Goal: Task Accomplishment & Management: Manage account settings

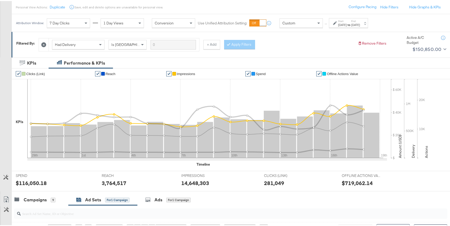
scroll to position [153, 0]
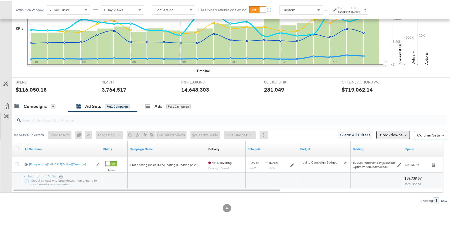
click at [388, 135] on button "Breakdowns" at bounding box center [392, 134] width 33 height 8
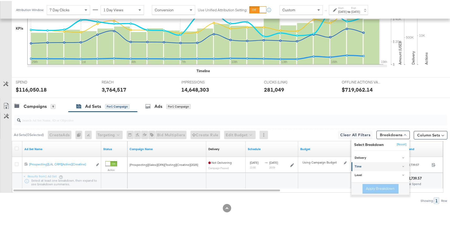
click at [362, 164] on div "Time" at bounding box center [381, 166] width 52 height 4
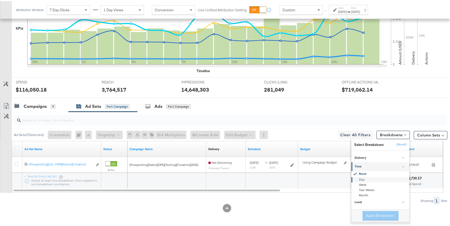
click at [358, 178] on div "Day" at bounding box center [380, 178] width 57 height 5
click at [371, 212] on button "Apply Breakdown" at bounding box center [381, 214] width 36 height 9
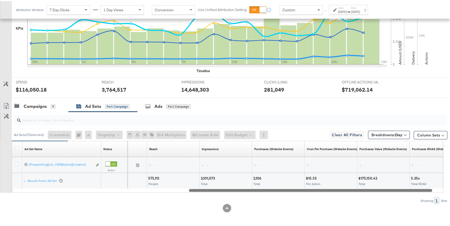
drag, startPoint x: 245, startPoint y: 190, endPoint x: 420, endPoint y: 192, distance: 175.3
click at [420, 192] on div "Ad Sets ( 0 Selected) Create Ads At least one ad set must be selected 0 Rename …" at bounding box center [223, 157] width 447 height 92
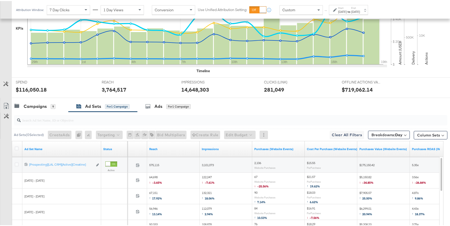
click at [415, 190] on span "4.87x ↑ 9.86%" at bounding box center [418, 195] width 12 height 11
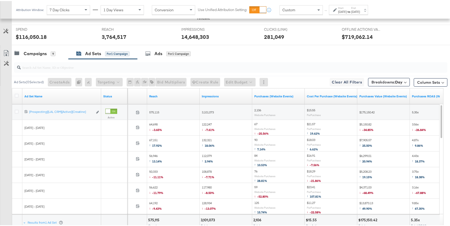
scroll to position [247, 0]
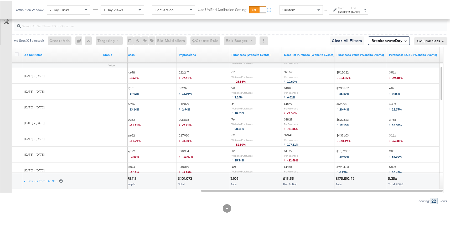
click at [420, 40] on button "Column Sets" at bounding box center [431, 40] width 34 height 8
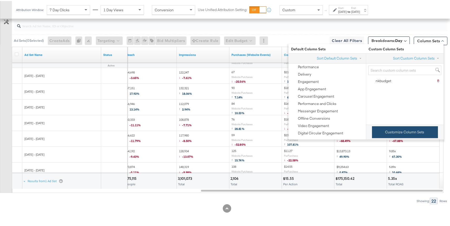
click at [380, 135] on button "Customize Column Sets" at bounding box center [405, 131] width 66 height 12
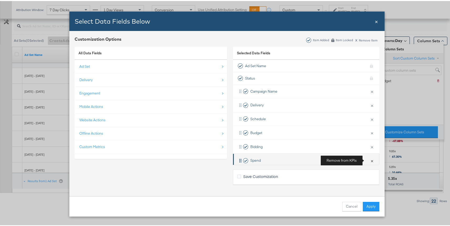
scroll to position [91, 0]
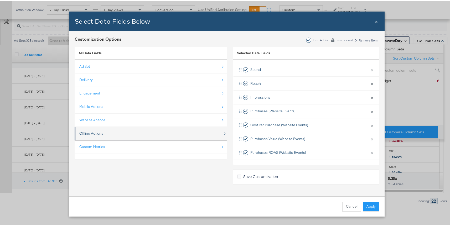
click at [96, 134] on div "Offline Actions" at bounding box center [91, 132] width 24 height 5
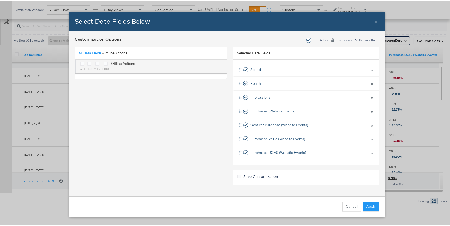
click at [102, 63] on div "Bulk Add Locations Modal" at bounding box center [105, 63] width 7 height 6
click at [97, 63] on icon "Bulk Add Locations Modal" at bounding box center [97, 63] width 4 height 4
click at [0, 0] on input "Bulk Add Locations Modal" at bounding box center [0, 0] width 0 height 0
click at [104, 63] on icon "Bulk Add Locations Modal" at bounding box center [106, 63] width 4 height 4
click at [0, 0] on input "Bulk Add Locations Modal" at bounding box center [0, 0] width 0 height 0
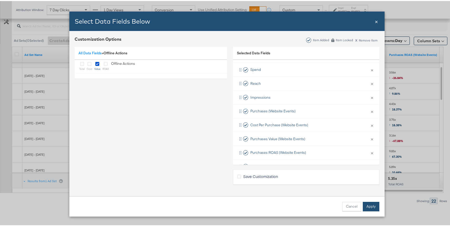
click at [369, 204] on button "Apply" at bounding box center [371, 205] width 17 height 9
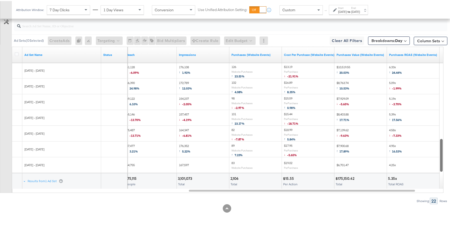
drag, startPoint x: 442, startPoint y: 87, endPoint x: 442, endPoint y: 170, distance: 83.0
click at [442, 170] on div at bounding box center [442, 154] width 4 height 33
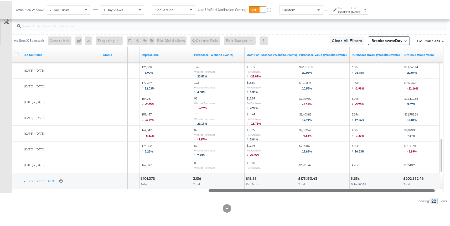
drag, startPoint x: 394, startPoint y: 188, endPoint x: 427, endPoint y: 188, distance: 32.8
click at [427, 188] on div at bounding box center [322, 189] width 226 height 4
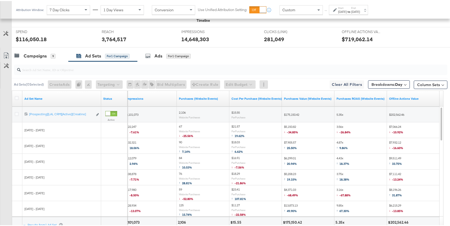
scroll to position [248, 0]
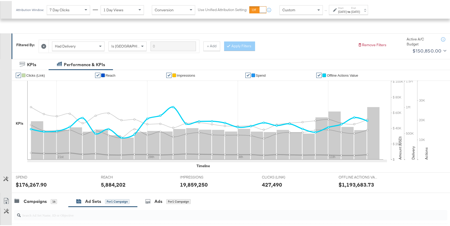
scroll to position [153, 0]
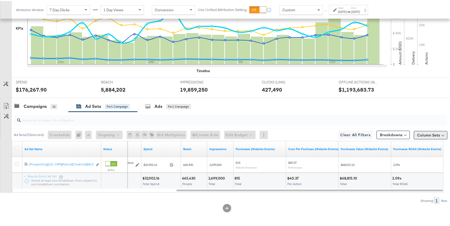
click at [429, 133] on button "Column Sets" at bounding box center [431, 134] width 34 height 8
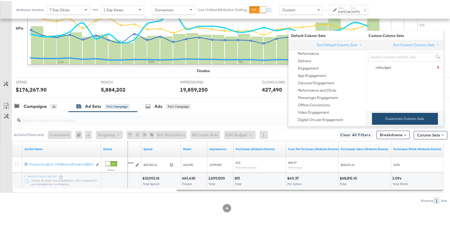
click at [398, 121] on button "Customize Column Sets" at bounding box center [405, 118] width 66 height 12
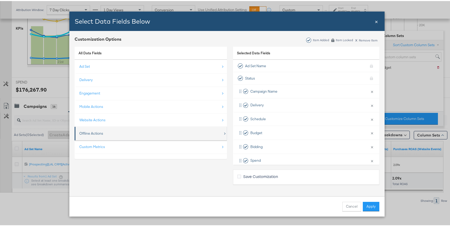
click at [95, 131] on div "Offline Actions" at bounding box center [91, 132] width 24 height 5
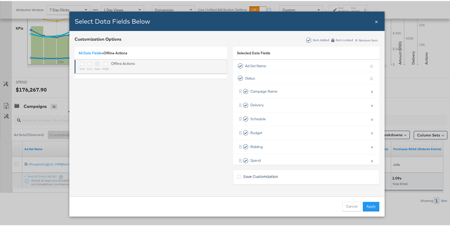
click at [95, 63] on icon "Bulk Add Locations Modal" at bounding box center [97, 63] width 4 height 4
click at [0, 0] on input "Bulk Add Locations Modal" at bounding box center [0, 0] width 0 height 0
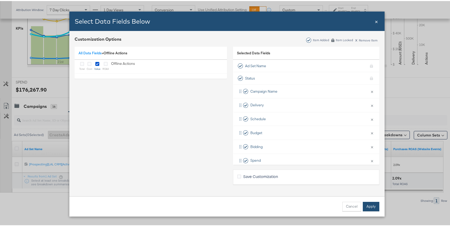
click at [368, 205] on button "Apply" at bounding box center [371, 205] width 17 height 9
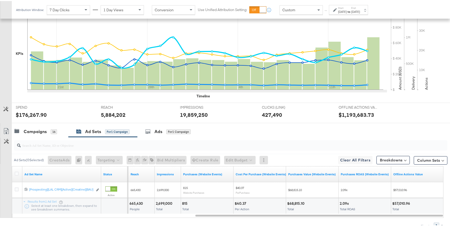
scroll to position [125, 0]
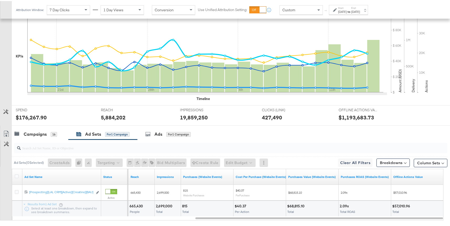
click at [347, 10] on div "Aug 19th 2025" at bounding box center [342, 11] width 9 height 4
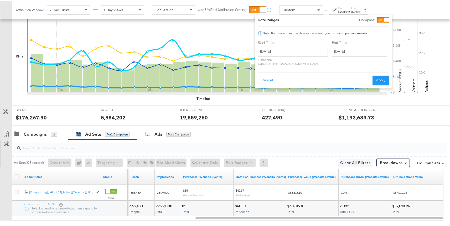
click at [312, 98] on div "Wed, Sep 10th '25 Spend: $5,965.49 21st 28th 4th 11th" at bounding box center [207, 56] width 360 height 87
click at [391, 158] on button "Breakdowns" at bounding box center [392, 162] width 33 height 8
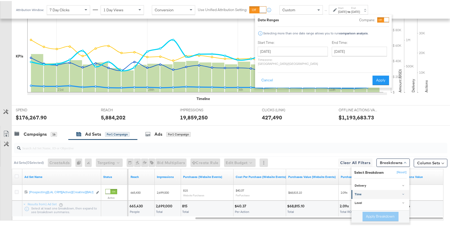
click at [357, 193] on div "Time" at bounding box center [381, 194] width 52 height 4
click at [357, 205] on div "Day" at bounding box center [380, 206] width 57 height 5
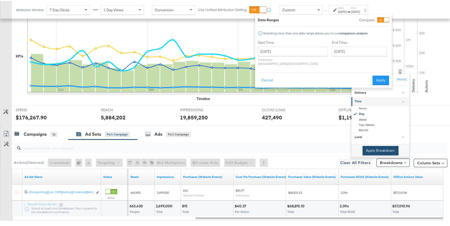
click at [363, 154] on button "Apply Breakdown" at bounding box center [381, 149] width 36 height 9
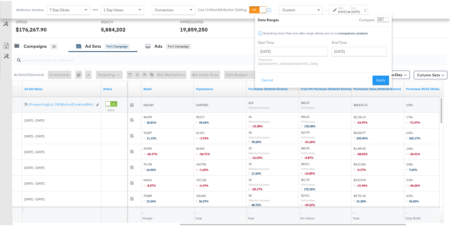
scroll to position [233, 0]
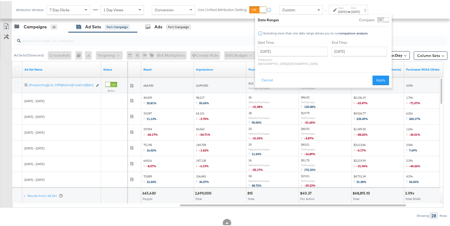
click at [411, 35] on div at bounding box center [230, 39] width 433 height 11
click at [378, 76] on button "Apply" at bounding box center [381, 79] width 17 height 9
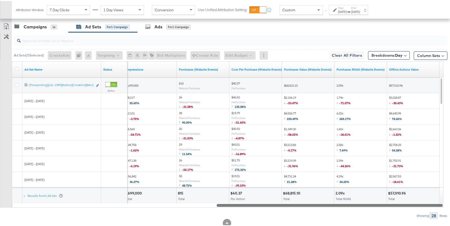
drag, startPoint x: 317, startPoint y: 204, endPoint x: 354, endPoint y: 204, distance: 36.8
click at [354, 204] on div at bounding box center [330, 204] width 226 height 4
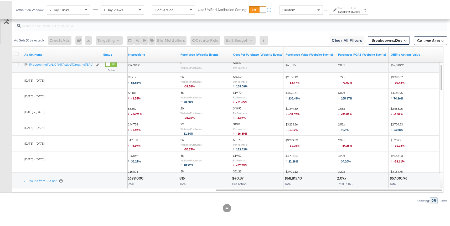
scroll to position [242, 0]
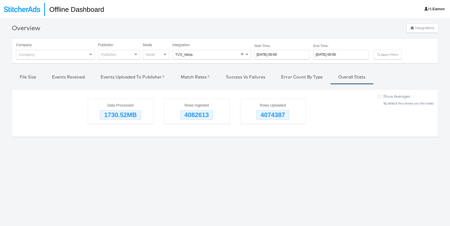
scroll to position [18, 0]
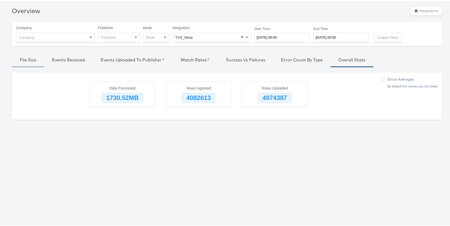
click at [27, 58] on div "File Size" at bounding box center [28, 59] width 17 height 6
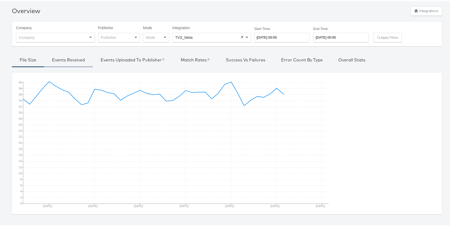
click at [54, 57] on div "Events Received" at bounding box center [68, 59] width 33 height 6
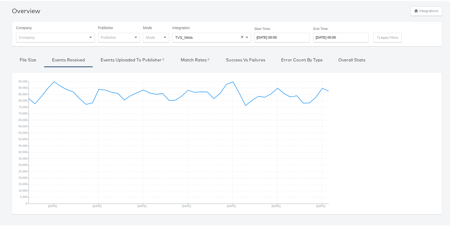
type input "2025-09-17 00:00"
type input "2025-08-19 00:00"
type input "2025-09-18 00:00"
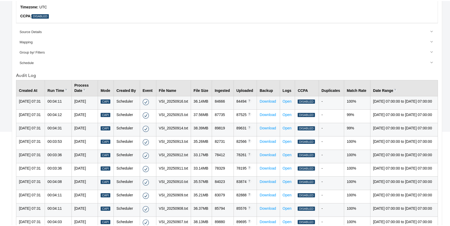
scroll to position [105, 0]
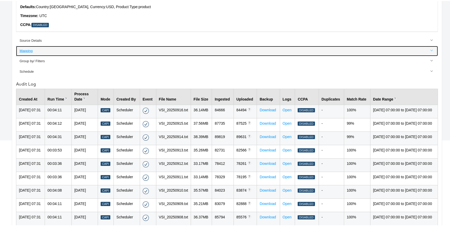
click at [27, 51] on div "Mapping" at bounding box center [227, 50] width 416 height 5
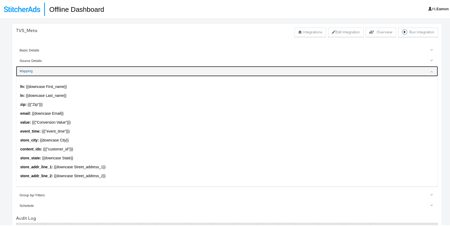
scroll to position [0, 0]
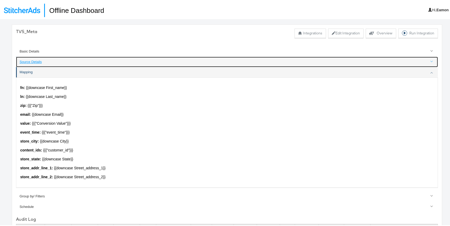
click at [72, 63] on link "Source Details" at bounding box center [227, 61] width 422 height 10
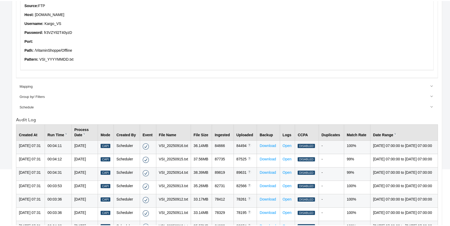
scroll to position [79, 0]
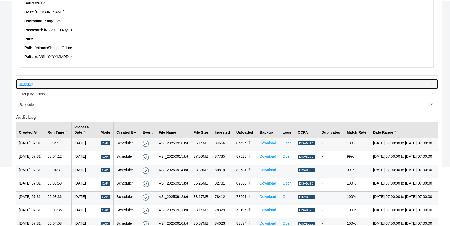
click at [44, 81] on div "Mapping" at bounding box center [227, 83] width 416 height 5
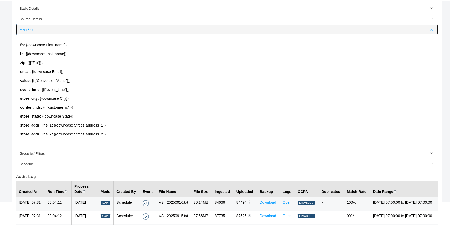
scroll to position [70, 0]
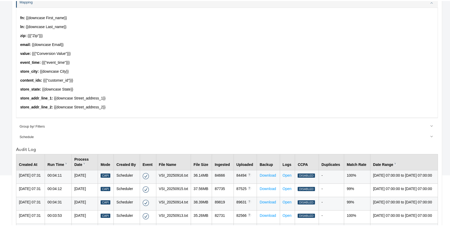
click at [29, 83] on div "fn : {{downcase First_name}} ln : {{downcase Last_name}} zip : {{{"Zip"}}} emai…" at bounding box center [227, 62] width 422 height 110
click at [30, 80] on strong "content_ids :" at bounding box center [31, 79] width 22 height 4
click at [29, 79] on strong "content_ids :" at bounding box center [31, 79] width 22 height 4
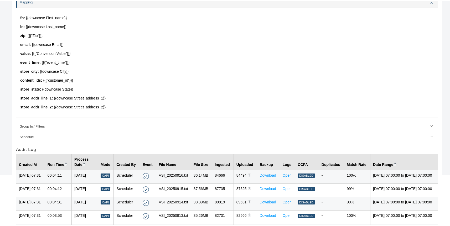
click at [62, 80] on p "content_ids : {{{"customer_id"}}}" at bounding box center [227, 79] width 414 height 5
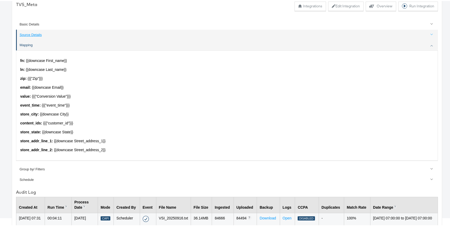
scroll to position [38, 0]
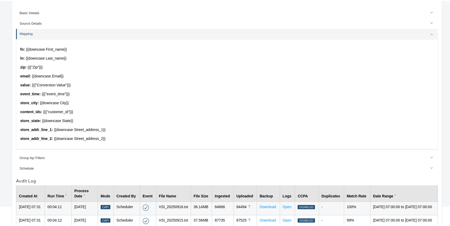
click at [58, 110] on p "content_ids : {{{"customer_id"}}}" at bounding box center [227, 111] width 414 height 5
click at [33, 110] on strong "content_ids :" at bounding box center [31, 111] width 22 height 4
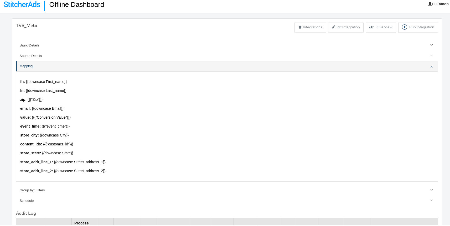
scroll to position [0, 0]
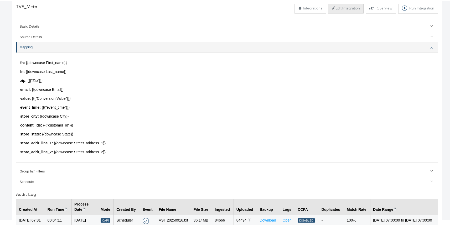
click at [332, 7] on icon at bounding box center [334, 7] width 4 height 4
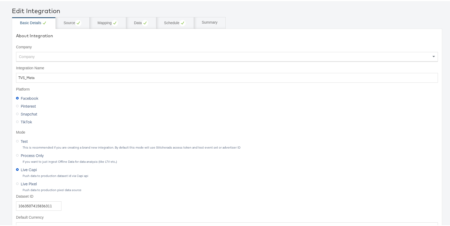
scroll to position [25, 0]
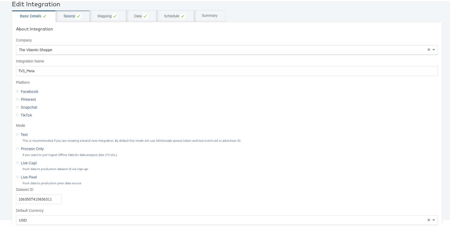
click at [72, 17] on div "Source" at bounding box center [73, 15] width 18 height 6
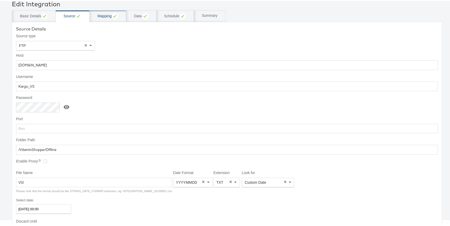
click at [101, 16] on div "Mapping" at bounding box center [107, 15] width 20 height 6
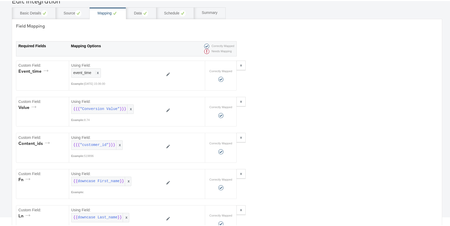
scroll to position [0, 0]
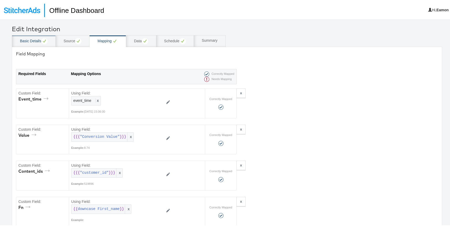
click at [27, 40] on div "Basic Details" at bounding box center [34, 40] width 28 height 6
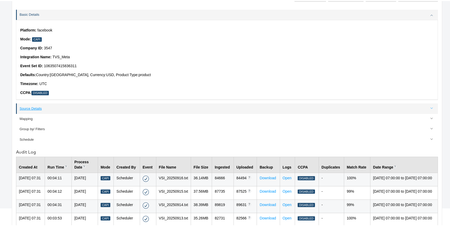
scroll to position [31, 0]
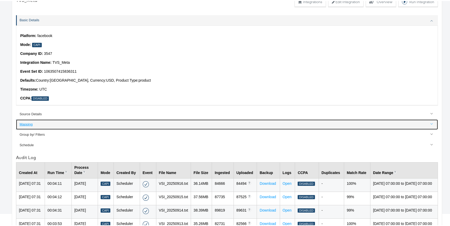
click at [30, 125] on div "Mapping" at bounding box center [227, 123] width 416 height 5
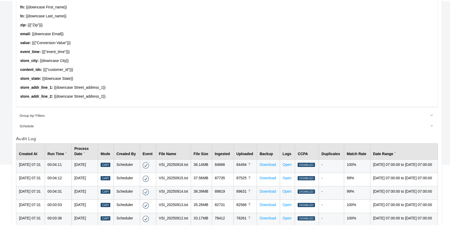
scroll to position [76, 0]
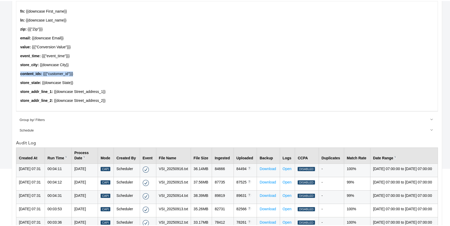
drag, startPoint x: 77, startPoint y: 74, endPoint x: 20, endPoint y: 73, distance: 57.5
click at [20, 73] on div "fn : {{downcase First_name}} ln : {{downcase Last_name}} zip : {{{"Zip"}}} emai…" at bounding box center [227, 55] width 422 height 110
click at [50, 73] on p "content_ids : {{{"customer_id"}}}" at bounding box center [227, 72] width 414 height 5
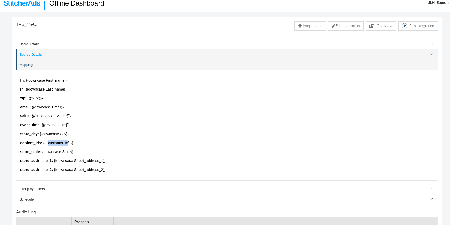
scroll to position [13, 0]
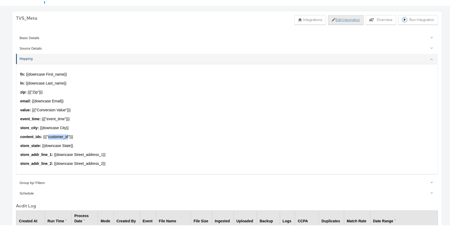
click at [331, 20] on button "Edit Integration" at bounding box center [345, 18] width 35 height 9
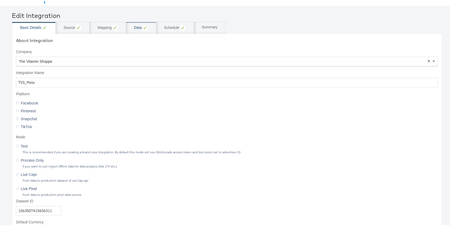
click at [137, 24] on div "Data" at bounding box center [141, 27] width 14 height 6
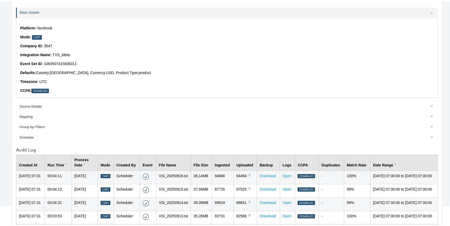
scroll to position [42, 0]
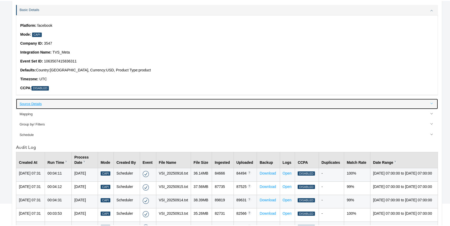
click at [31, 104] on div "Source Details" at bounding box center [227, 103] width 416 height 5
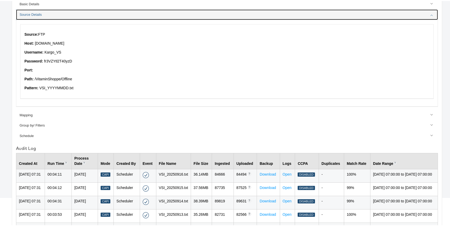
scroll to position [51, 0]
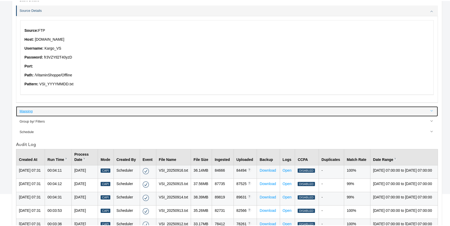
click at [32, 113] on link "Mapping" at bounding box center [227, 110] width 422 height 10
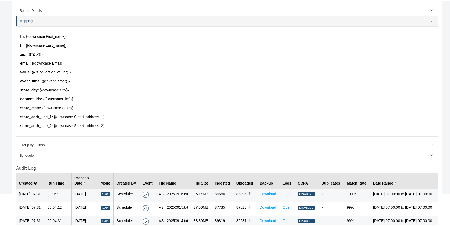
click at [57, 98] on p "content_ids : {{{"customer_id"}}}" at bounding box center [227, 98] width 414 height 5
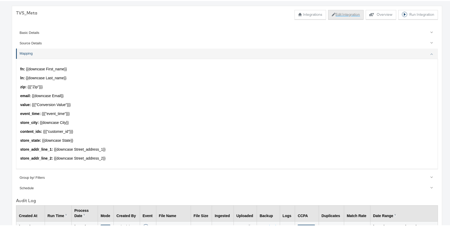
click at [329, 16] on button "Edit Integration" at bounding box center [345, 13] width 35 height 9
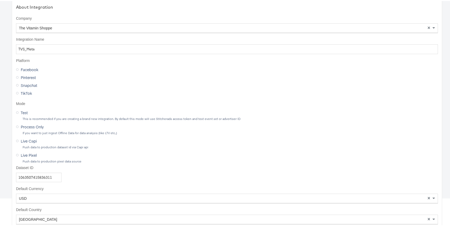
scroll to position [35, 0]
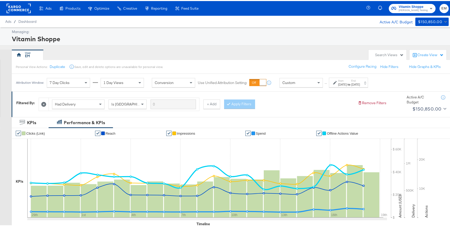
click at [292, 59] on div "Personal View Actions: Duplicate Save, edit and delete options are unavailable …" at bounding box center [233, 66] width 442 height 14
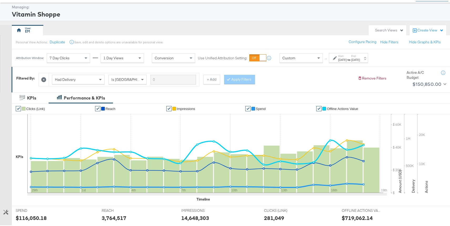
scroll to position [248, 0]
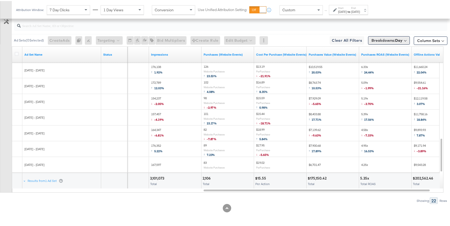
click at [401, 41] on button "Breakdowns: Day" at bounding box center [389, 39] width 42 height 8
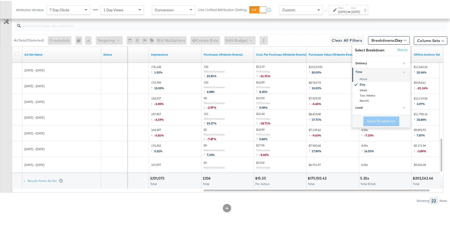
click at [357, 80] on div "None" at bounding box center [381, 78] width 57 height 5
click at [364, 119] on button "Apply Breakdown" at bounding box center [381, 120] width 36 height 9
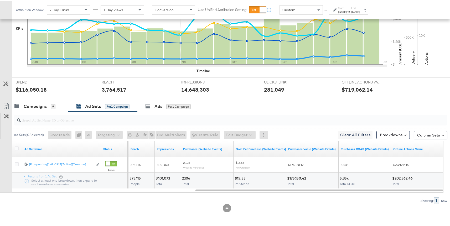
scroll to position [152, 0]
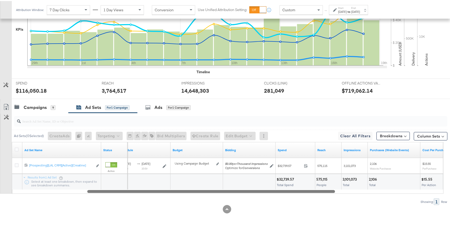
drag, startPoint x: 204, startPoint y: 189, endPoint x: 96, endPoint y: 190, distance: 107.5
click at [96, 193] on div "Ad Sets ( 0 Selected) Create Ads At least one ad set must be selected 0 Rename …" at bounding box center [223, 158] width 447 height 92
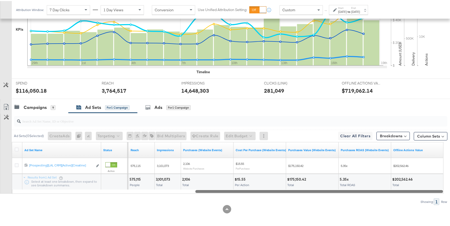
drag, startPoint x: 116, startPoint y: 192, endPoint x: 242, endPoint y: 191, distance: 126.4
click at [242, 191] on div at bounding box center [319, 190] width 248 height 4
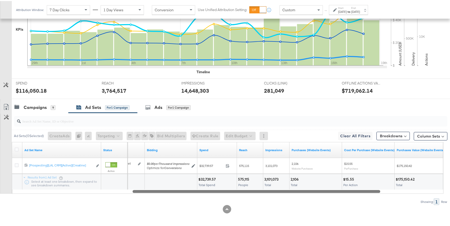
drag, startPoint x: 374, startPoint y: 190, endPoint x: 311, endPoint y: 192, distance: 62.5
click at [311, 192] on div at bounding box center [257, 190] width 248 height 4
click at [288, 190] on div at bounding box center [257, 190] width 248 height 4
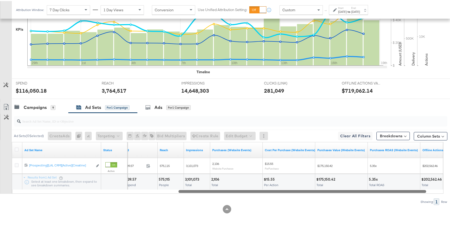
drag, startPoint x: 266, startPoint y: 189, endPoint x: 312, endPoint y: 190, distance: 46.5
click at [312, 190] on div at bounding box center [301, 190] width 247 height 4
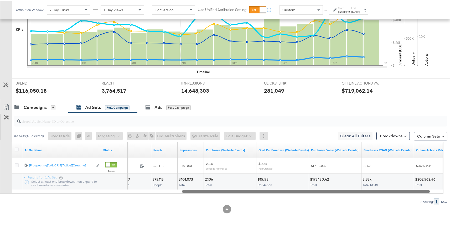
click at [335, 190] on div at bounding box center [305, 190] width 247 height 4
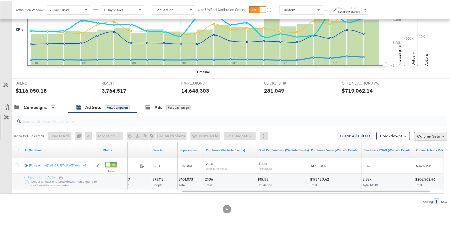
click at [433, 133] on button "Column Sets" at bounding box center [431, 135] width 34 height 8
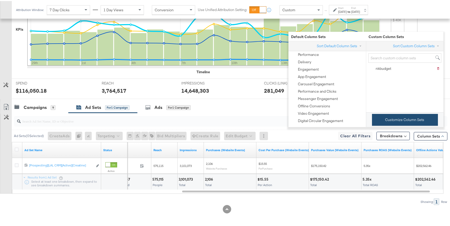
click at [402, 123] on button "Customize Column Sets" at bounding box center [405, 119] width 66 height 12
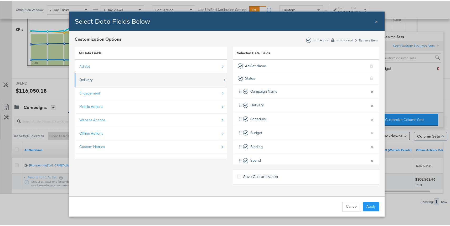
click at [132, 80] on div "Delivery" at bounding box center [151, 79] width 144 height 11
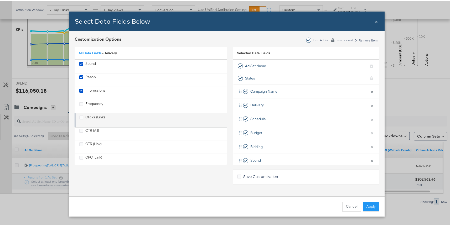
click at [101, 114] on div "Clicks (Link)" at bounding box center [94, 119] width 19 height 11
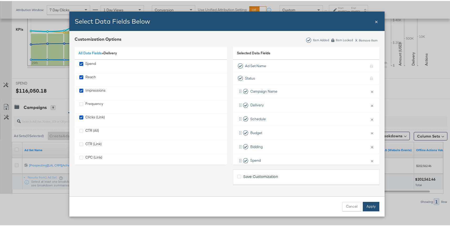
click at [366, 205] on button "Apply" at bounding box center [371, 205] width 17 height 9
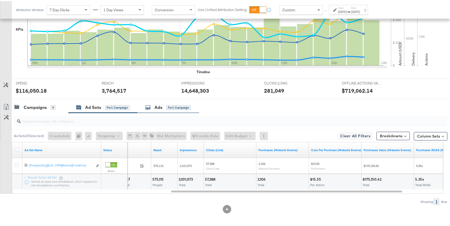
click at [154, 107] on div "Ads for 1 Campaign" at bounding box center [167, 107] width 45 height 6
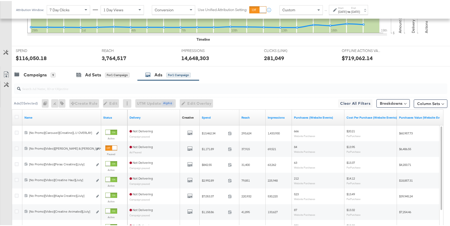
scroll to position [214, 0]
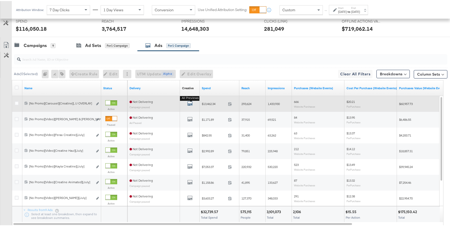
click at [189, 102] on icon "default" at bounding box center [189, 102] width 5 height 5
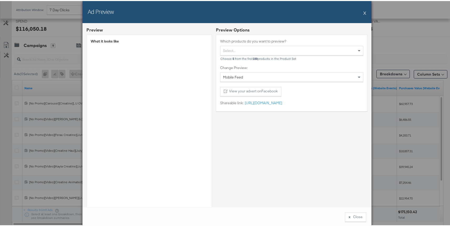
click at [363, 12] on button "X" at bounding box center [364, 12] width 3 height 11
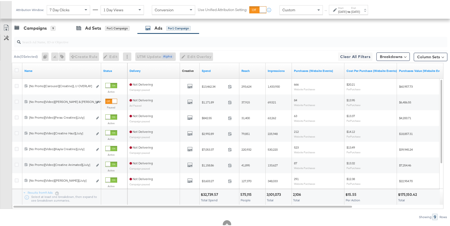
scroll to position [230, 0]
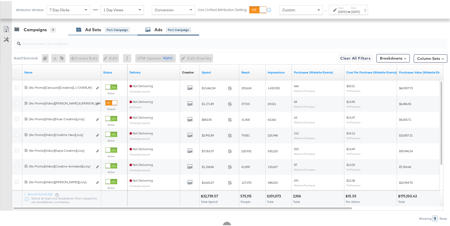
click at [95, 31] on div "Ad Sets" at bounding box center [93, 29] width 16 height 6
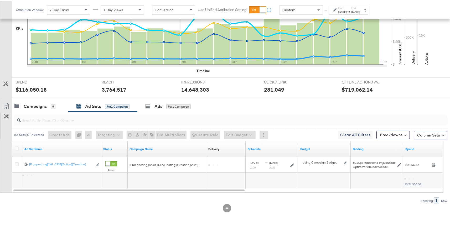
scroll to position [153, 0]
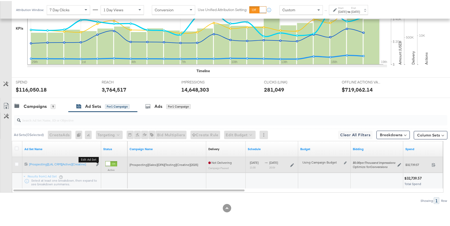
click at [97, 162] on b "Edit ad set" at bounding box center [89, 159] width 20 height 6
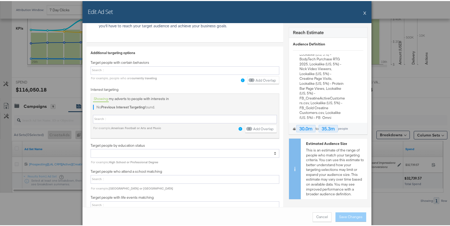
scroll to position [958, 0]
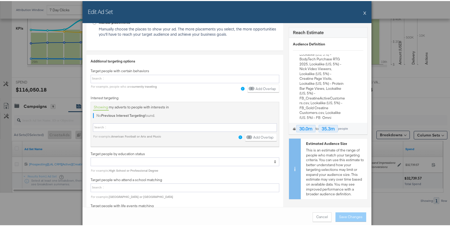
click at [364, 13] on button "X" at bounding box center [364, 12] width 3 height 11
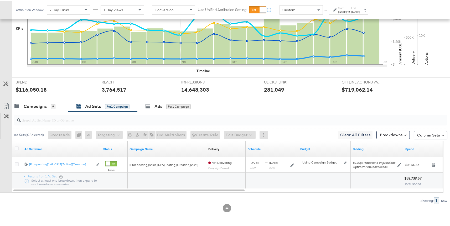
scroll to position [0, 0]
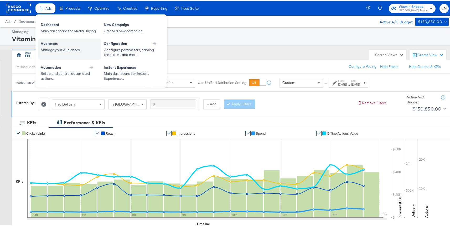
click at [76, 47] on div "Manage your Audiences." at bounding box center [70, 49] width 58 height 5
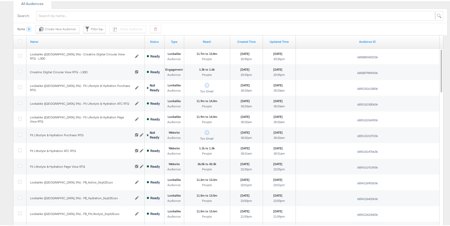
scroll to position [111, 0]
click at [137, 55] on icon at bounding box center [137, 55] width 4 height 4
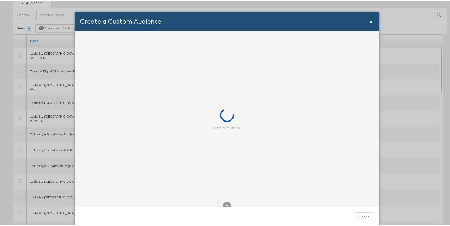
scroll to position [5, 0]
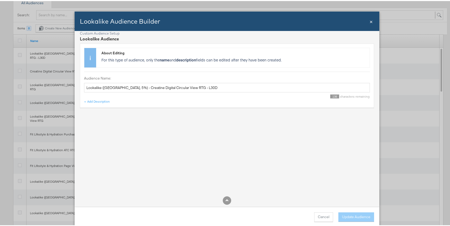
click at [370, 19] on span "×" at bounding box center [371, 20] width 3 height 7
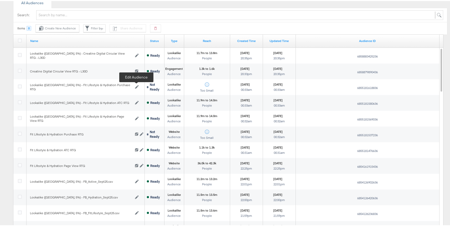
click at [137, 84] on icon at bounding box center [137, 86] width 4 height 4
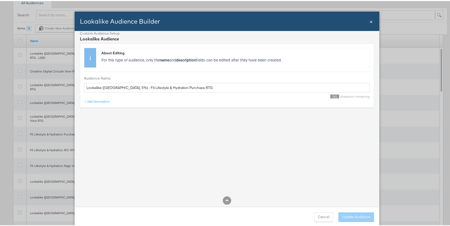
click at [367, 20] on div "Lookalike Audience Builder" at bounding box center [224, 20] width 289 height 9
click at [370, 21] on span "×" at bounding box center [371, 20] width 3 height 7
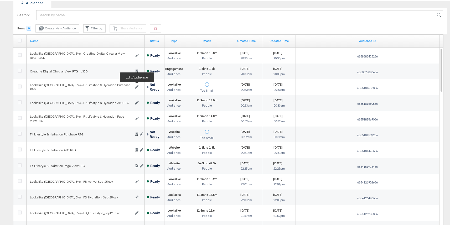
click at [126, 86] on div "Lookalike (US, 5%) - Fit Lifestyle & Hydration Purchase RTG" at bounding box center [80, 86] width 101 height 8
click at [141, 134] on icon at bounding box center [142, 134] width 4 height 4
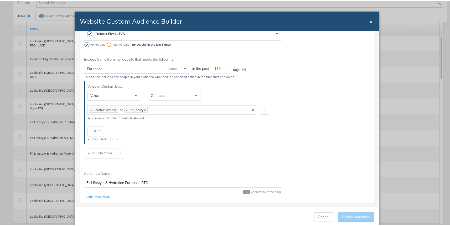
scroll to position [140, 0]
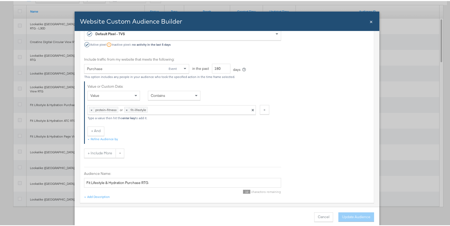
click at [370, 20] on span "×" at bounding box center [371, 20] width 3 height 7
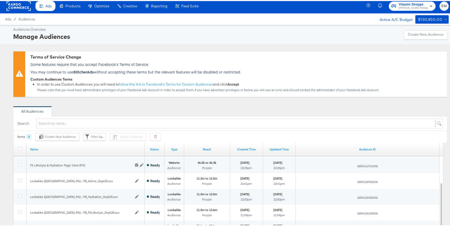
scroll to position [0, 0]
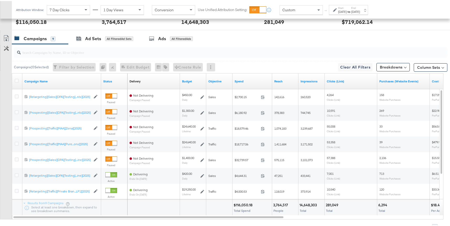
scroll to position [228, 0]
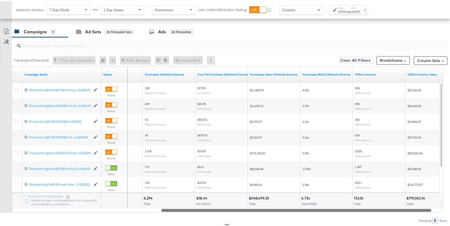
drag, startPoint x: 278, startPoint y: 211, endPoint x: 432, endPoint y: 206, distance: 154.6
click at [432, 206] on div "Campaign Name Status Clicks (Link) Purchases (Website Events) Cost Per Purchase…" at bounding box center [228, 138] width 432 height 146
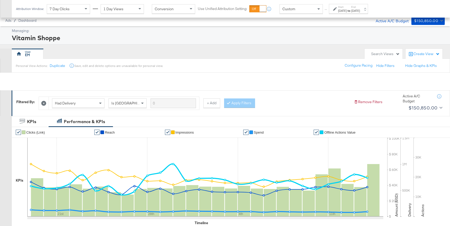
scroll to position [242, 0]
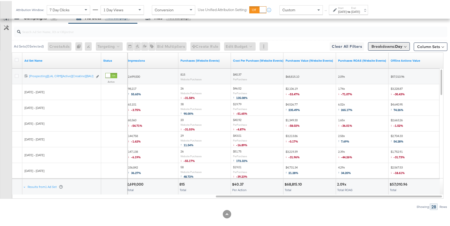
click at [386, 46] on span "Breakdowns: Day" at bounding box center [386, 45] width 31 height 5
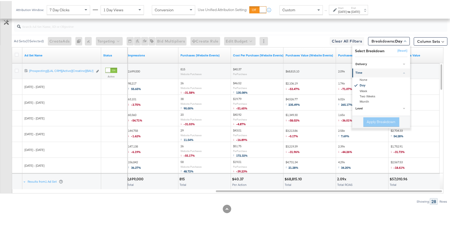
scroll to position [248, 0]
click at [358, 77] on div "None" at bounding box center [381, 78] width 57 height 5
click at [363, 116] on button "Apply Breakdown" at bounding box center [381, 120] width 36 height 9
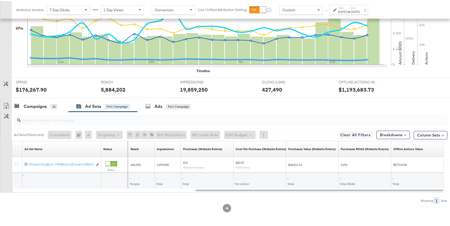
scroll to position [153, 0]
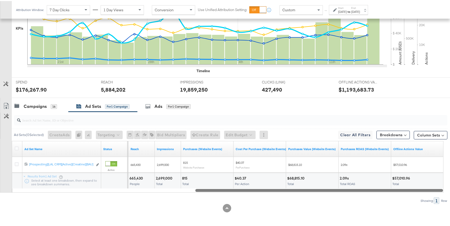
drag, startPoint x: 234, startPoint y: 190, endPoint x: 239, endPoint y: 188, distance: 5.4
click at [239, 188] on div at bounding box center [319, 189] width 248 height 4
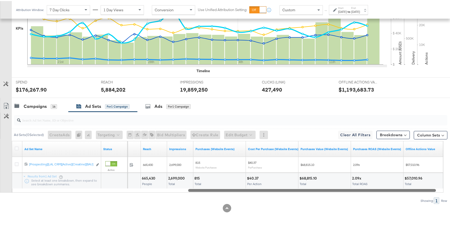
drag, startPoint x: 242, startPoint y: 188, endPoint x: 234, endPoint y: 190, distance: 7.7
click at [234, 190] on div at bounding box center [312, 189] width 248 height 4
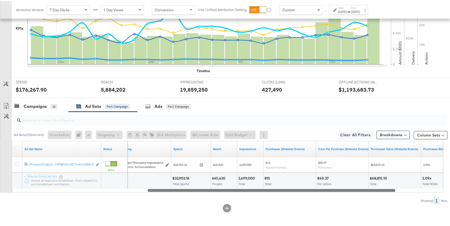
drag, startPoint x: 261, startPoint y: 189, endPoint x: 220, endPoint y: 192, distance: 41.1
click at [220, 192] on div "Ad Sets ( 0 Selected) Create Ads At least one ad set must be selected 0 Rename …" at bounding box center [223, 157] width 447 height 92
click at [257, 188] on div at bounding box center [272, 189] width 248 height 4
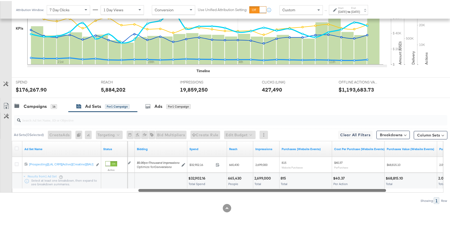
drag, startPoint x: 187, startPoint y: 191, endPoint x: 177, endPoint y: 193, distance: 9.4
click at [177, 193] on div "Ad Sets ( 0 Selected) Create Ads At least one ad set must be selected 0 Rename …" at bounding box center [223, 157] width 447 height 92
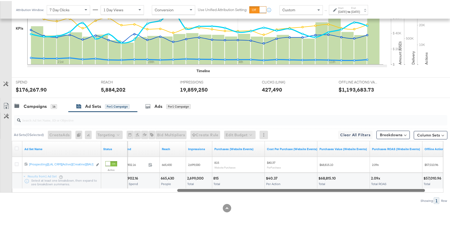
drag, startPoint x: 179, startPoint y: 188, endPoint x: 218, endPoint y: 189, distance: 39.4
click at [218, 189] on div at bounding box center [301, 189] width 248 height 4
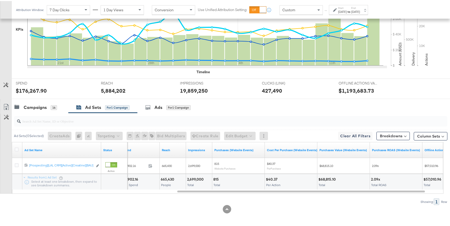
scroll to position [151, 0]
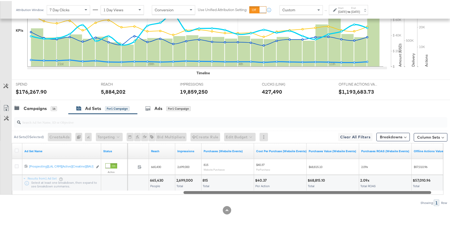
drag, startPoint x: 257, startPoint y: 192, endPoint x: 262, endPoint y: 189, distance: 5.2
click at [262, 189] on div "Ad Set Name Status Spend Reach Impressions Purchases (Website Events) Cost Per …" at bounding box center [228, 168] width 432 height 52
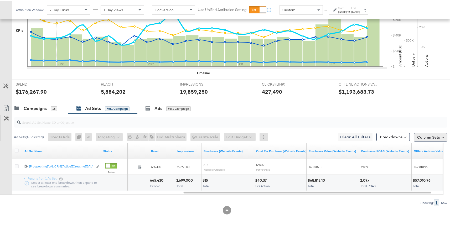
click at [423, 139] on button "Column Sets" at bounding box center [431, 136] width 34 height 8
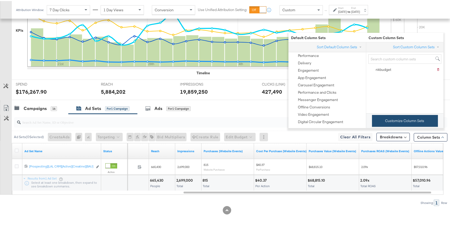
click at [400, 121] on button "Customize Column Sets" at bounding box center [405, 120] width 66 height 12
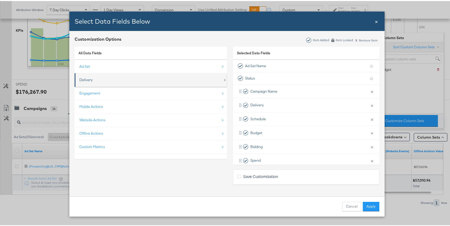
click at [122, 79] on div "Delivery" at bounding box center [151, 79] width 144 height 11
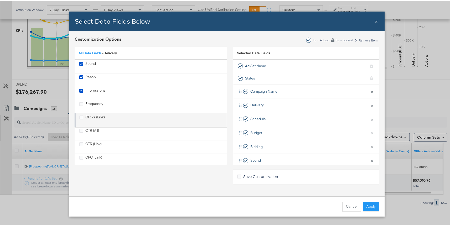
click at [103, 114] on div "Clicks (Link)" at bounding box center [94, 119] width 19 height 11
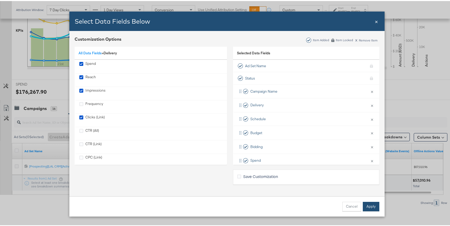
click at [368, 208] on button "Apply" at bounding box center [371, 205] width 17 height 9
